Goal: Task Accomplishment & Management: Use online tool/utility

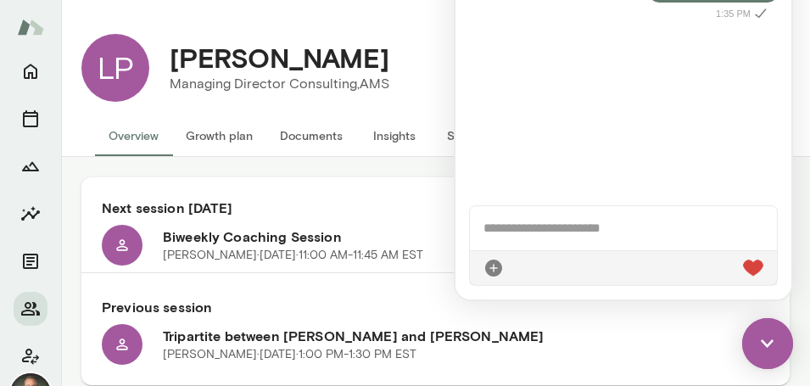
scroll to position [326, 0]
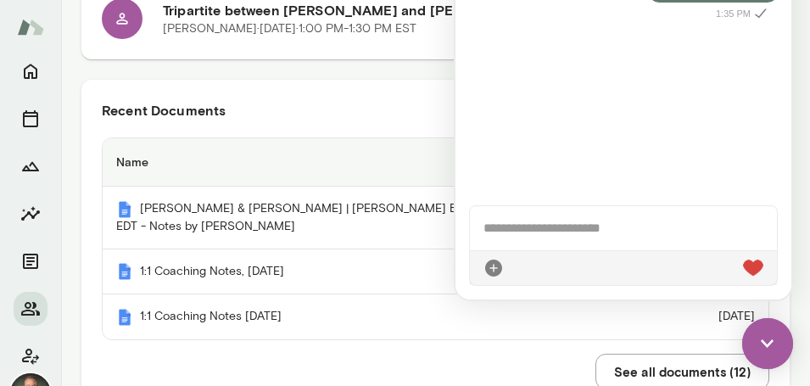
click at [759, 343] on img at bounding box center [767, 343] width 51 height 51
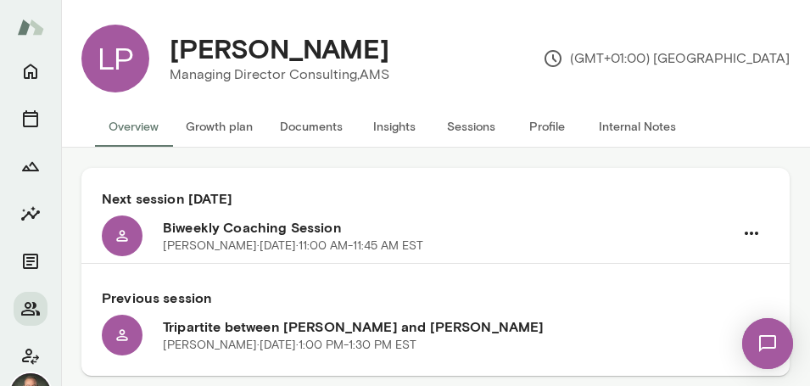
scroll to position [0, 0]
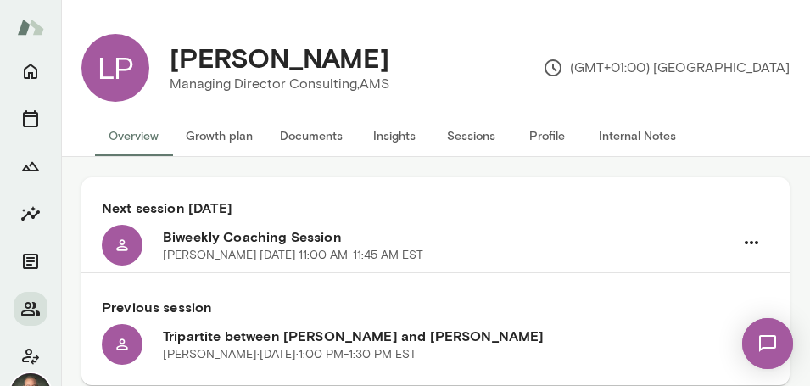
click at [337, 139] on button "Documents" at bounding box center [311, 135] width 90 height 41
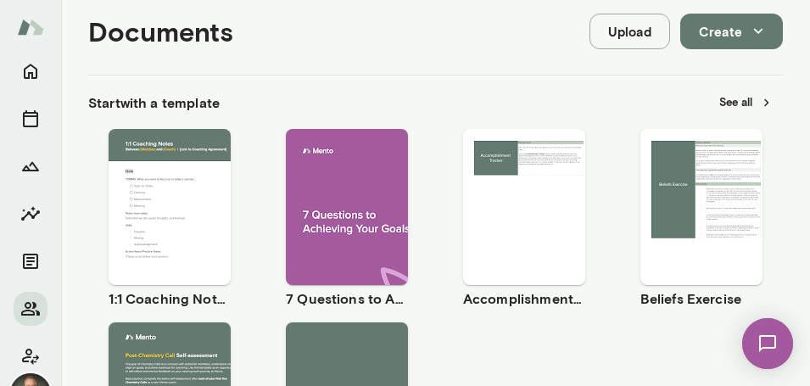
scroll to position [178, 0]
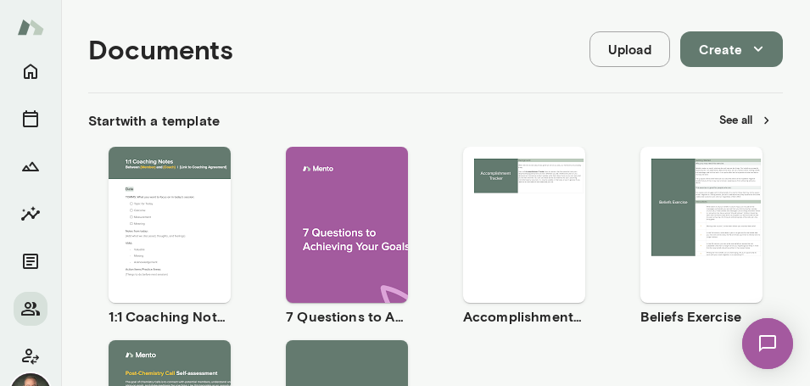
click at [176, 205] on span "Use template" at bounding box center [180, 211] width 62 height 14
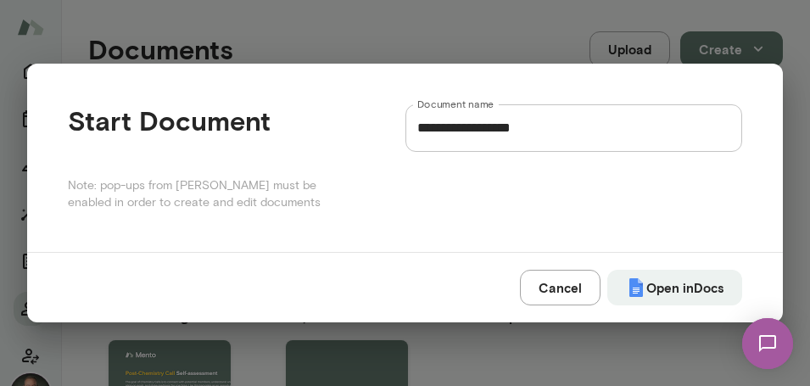
click at [557, 142] on input "**********" at bounding box center [573, 127] width 337 height 47
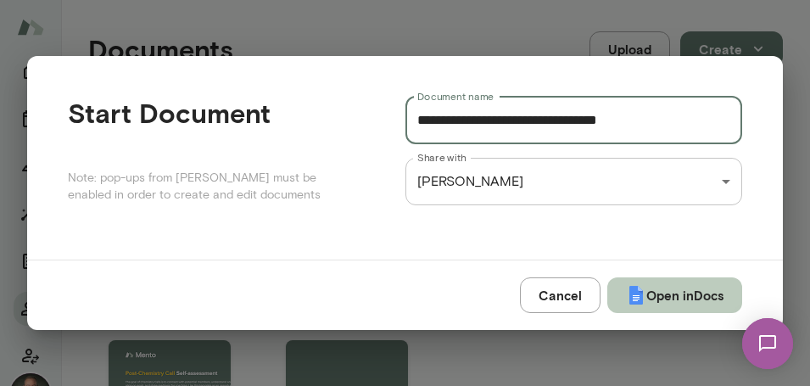
click at [652, 296] on button "Open in Docs" at bounding box center [674, 295] width 135 height 36
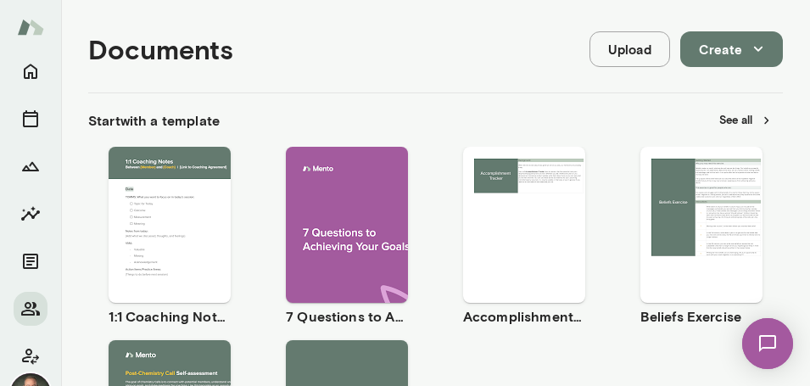
type input "**********"
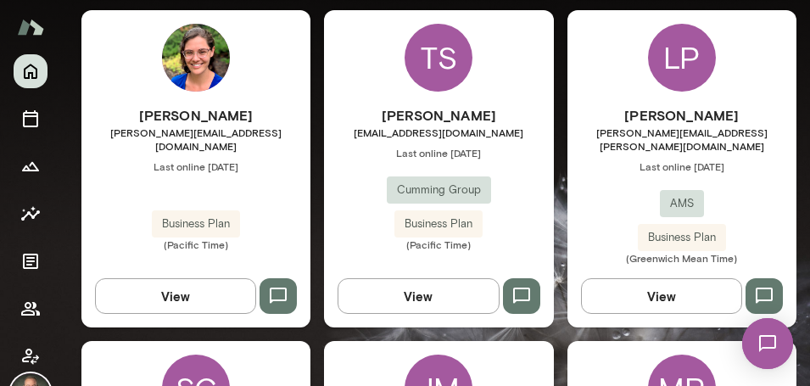
scroll to position [1229, 0]
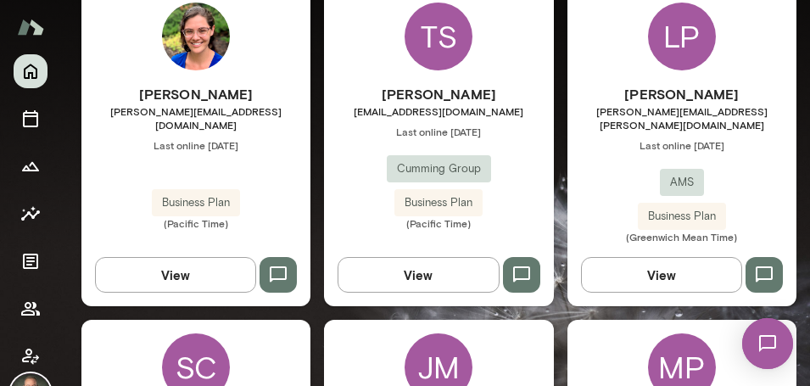
click at [622, 148] on div "Laurie Padua laurie.padua@weareams.com Last online September 8 AMS Business Pla…" at bounding box center [681, 163] width 229 height 159
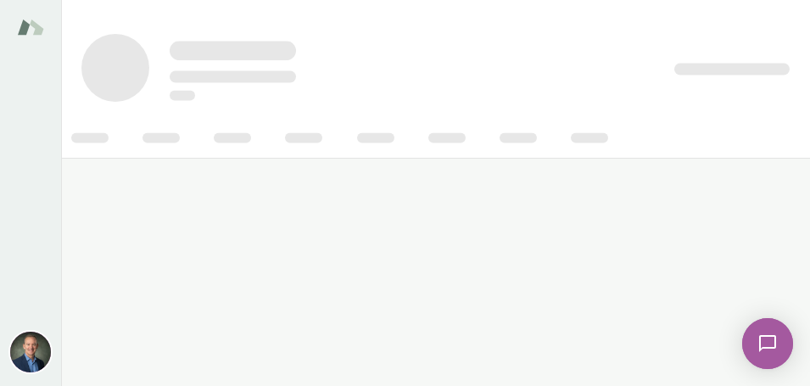
click at [622, 148] on div at bounding box center [435, 137] width 749 height 41
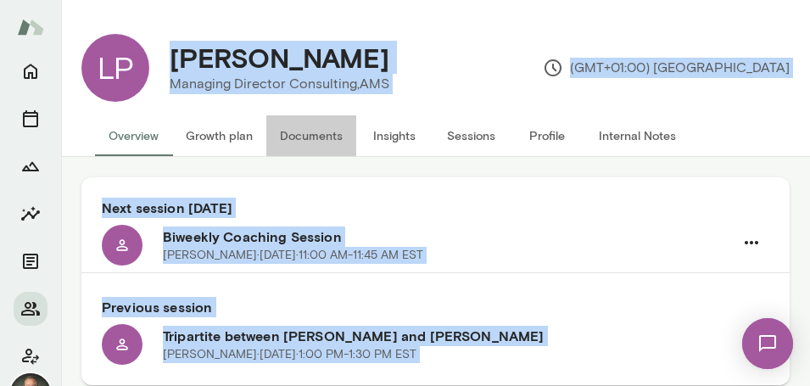
click at [320, 133] on button "Documents" at bounding box center [311, 135] width 90 height 41
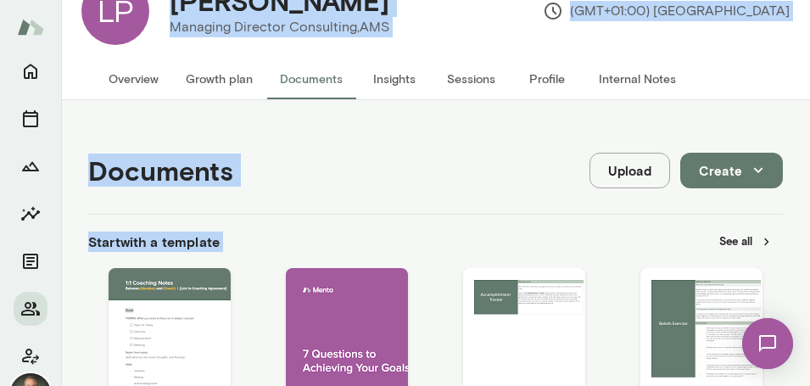
scroll to position [31, 0]
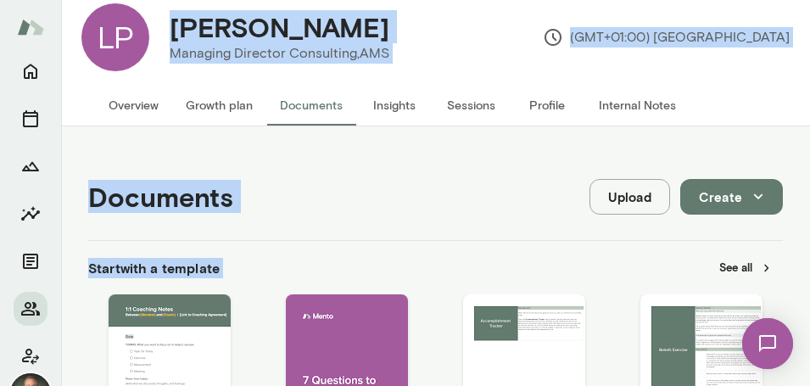
click at [721, 194] on button "Create" at bounding box center [731, 197] width 103 height 36
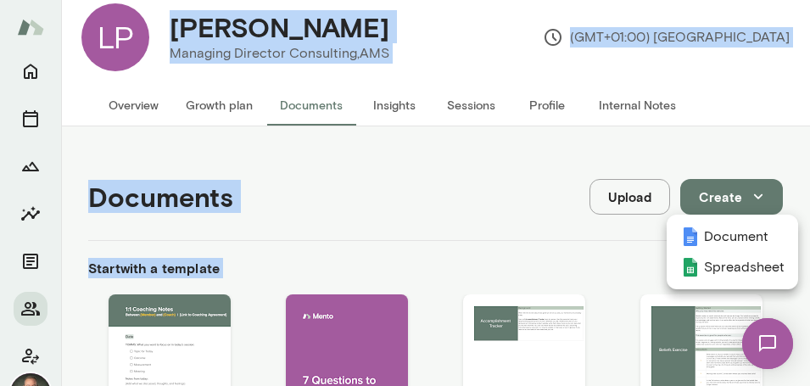
click at [724, 234] on li "Document" at bounding box center [731, 236] width 131 height 31
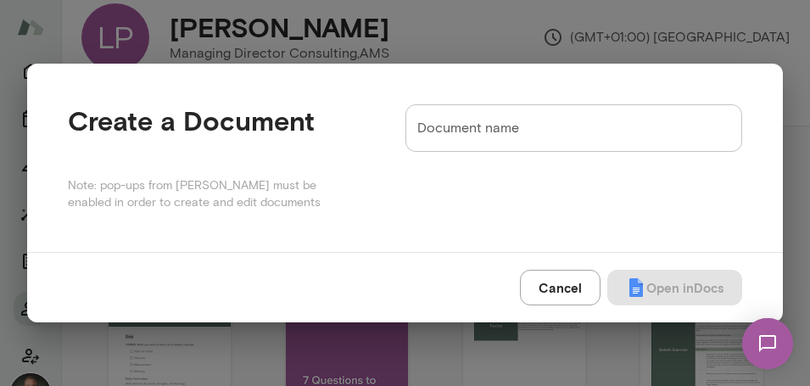
click at [503, 138] on input "Document name" at bounding box center [573, 127] width 337 height 47
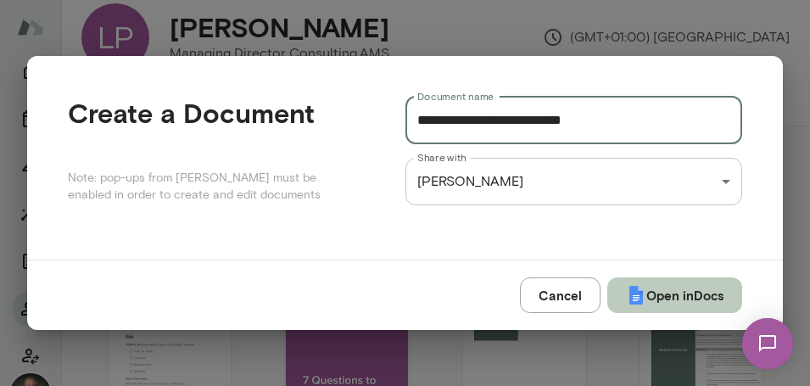
type input "**********"
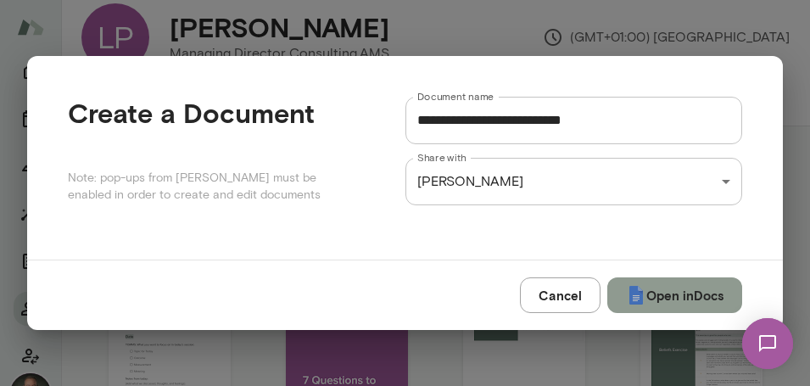
click at [669, 300] on button "Open in Docs" at bounding box center [674, 295] width 135 height 36
